Goal: Information Seeking & Learning: Learn about a topic

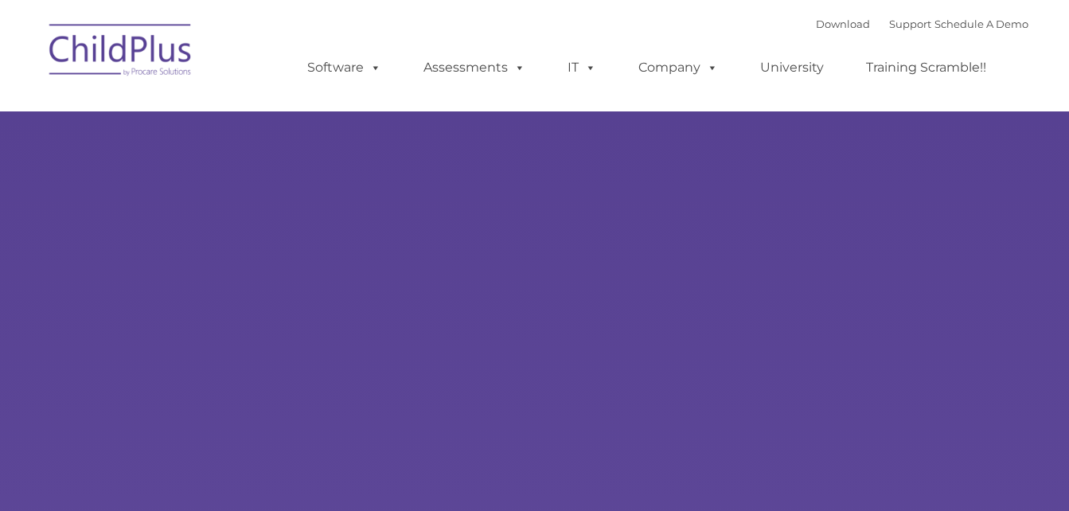
type input ""
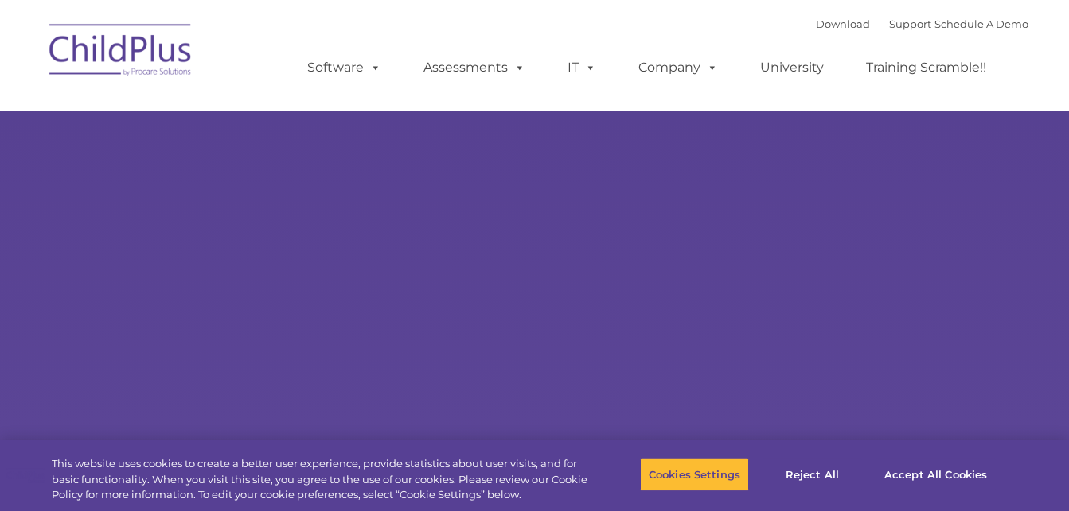
select select "MEDIUM"
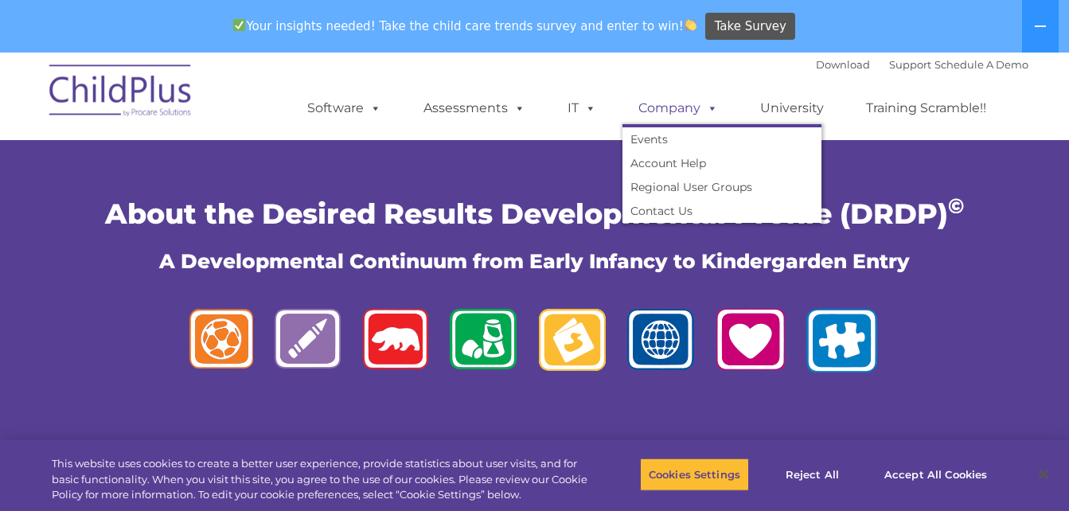
click at [716, 112] on link "Company" at bounding box center [677, 108] width 111 height 32
